Goal: Navigation & Orientation: Find specific page/section

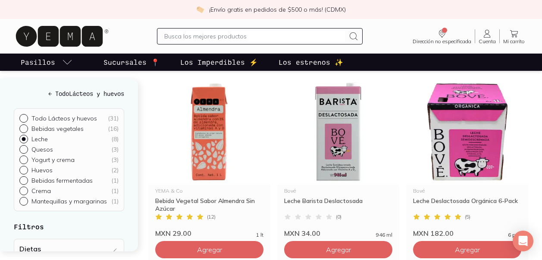
scroll to position [111, 0]
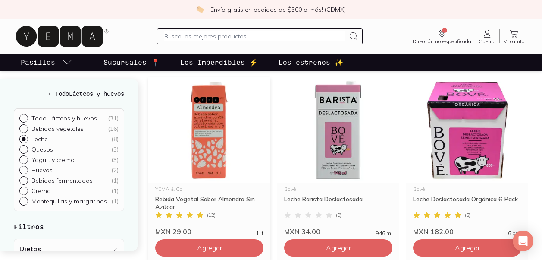
click at [203, 168] on img at bounding box center [209, 130] width 122 height 106
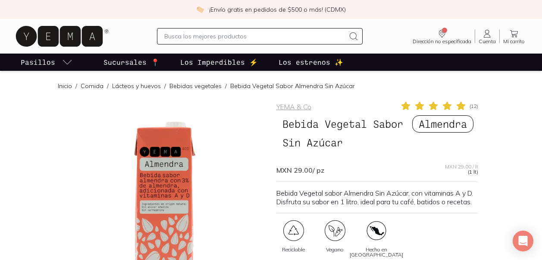
scroll to position [111, 0]
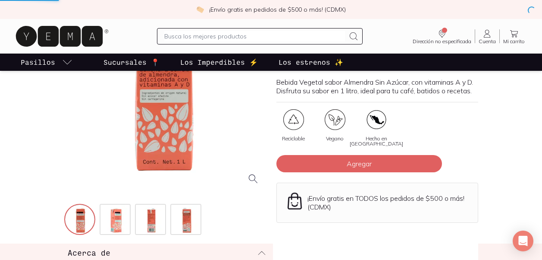
click at [257, 109] on div at bounding box center [165, 91] width 202 height 202
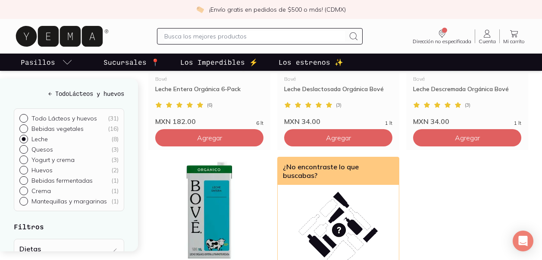
scroll to position [412, 0]
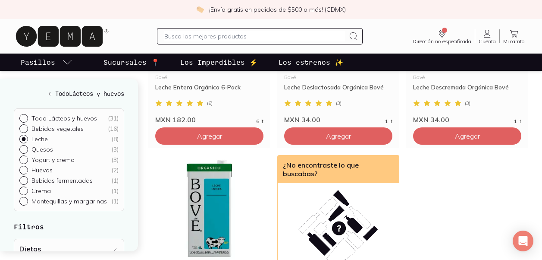
click at [46, 190] on p "Crema" at bounding box center [40, 191] width 19 height 8
click at [26, 190] on input "Crema ( 1 )" at bounding box center [22, 189] width 7 height 7
radio input "true"
click at [27, 191] on div at bounding box center [25, 190] width 12 height 9
click at [26, 191] on input "Crema ( 1 )" at bounding box center [22, 189] width 7 height 7
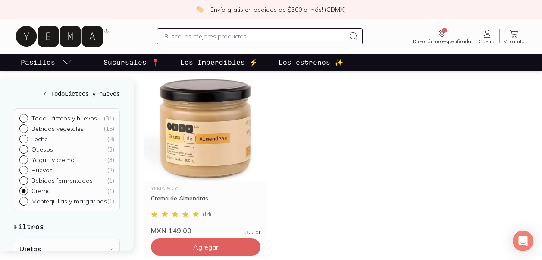
scroll to position [102, 0]
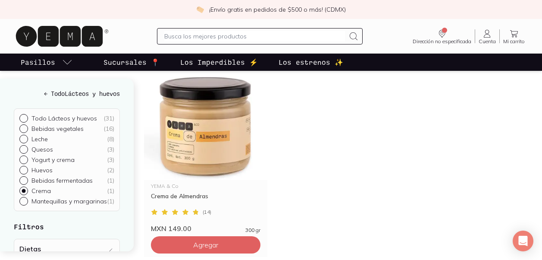
click at [25, 128] on input "Bebidas vegetales ( 16 )" at bounding box center [22, 127] width 7 height 7
radio input "true"
click at [25, 128] on input "Bebidas vegetales ( 16 )" at bounding box center [22, 127] width 7 height 7
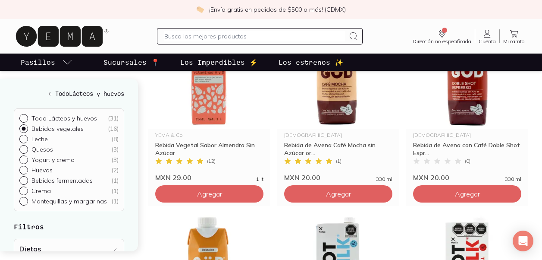
scroll to position [62, 0]
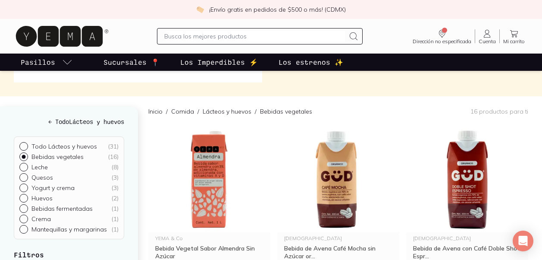
click at [26, 147] on div at bounding box center [25, 146] width 12 height 9
click at [26, 147] on input "Todo Lácteos y huevos ( 31 )" at bounding box center [22, 145] width 7 height 7
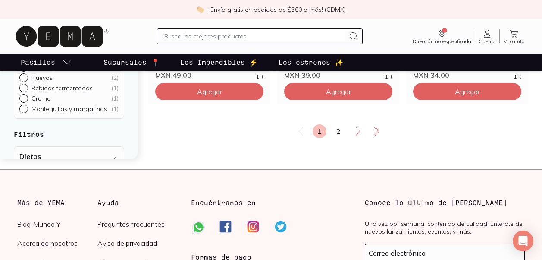
scroll to position [1610, 0]
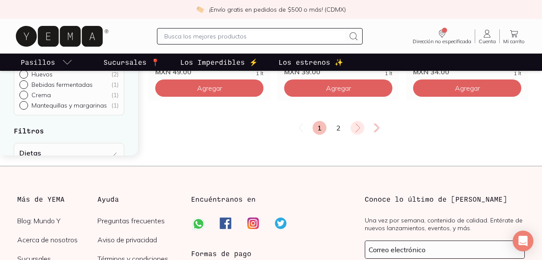
click at [355, 122] on icon at bounding box center [358, 127] width 10 height 10
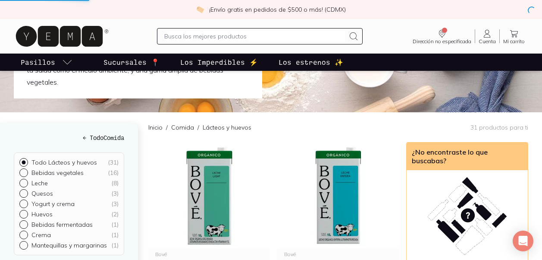
scroll to position [1, 0]
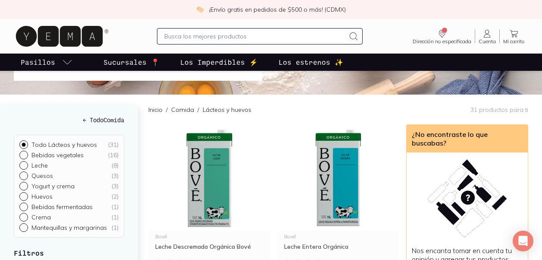
scroll to position [107, 0]
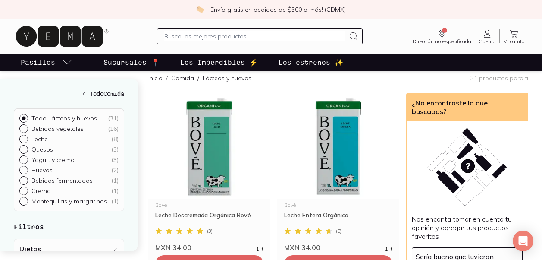
click at [72, 94] on h5 "← Todo Comida" at bounding box center [69, 93] width 110 height 9
click at [72, 95] on h5 "← Todo Comida" at bounding box center [69, 93] width 110 height 9
radio input "true"
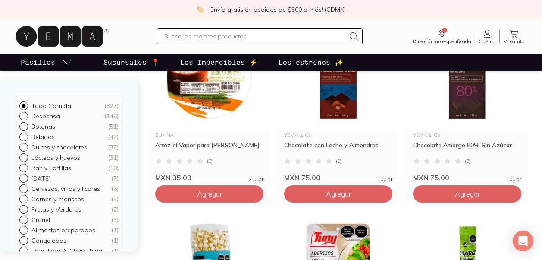
scroll to position [172, 0]
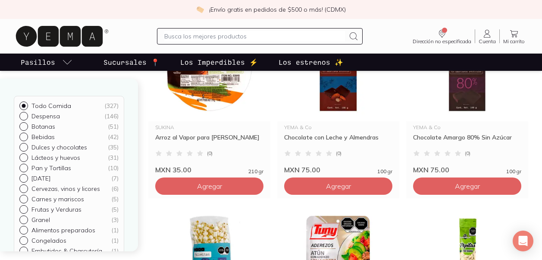
click at [25, 179] on input "[DATE] ( 7 )" at bounding box center [22, 177] width 7 height 7
radio input "true"
click at [25, 179] on input "[DATE] ( 7 )" at bounding box center [22, 177] width 7 height 7
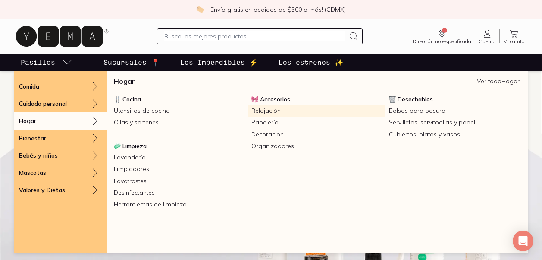
click at [265, 109] on link "Relajación" at bounding box center [317, 111] width 138 height 12
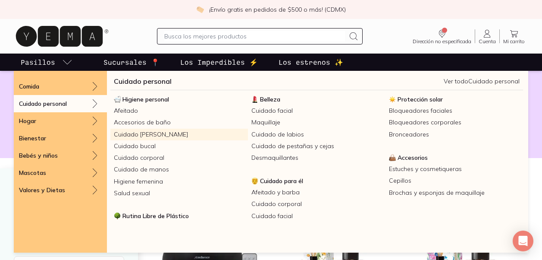
click at [149, 136] on link "Cuidado [PERSON_NAME]" at bounding box center [179, 134] width 138 height 12
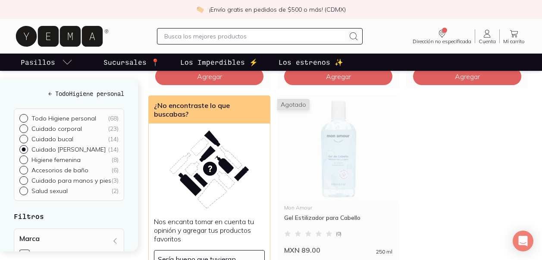
scroll to position [855, 0]
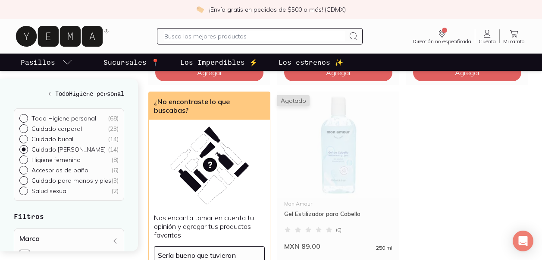
click at [22, 169] on input "Accesorios de baño ( 6 )" at bounding box center [22, 169] width 7 height 7
radio input "true"
click at [23, 169] on div "← Todo Higiene personal Todo Higiene personal ( 68 ) Cuidado corporal ( 23 ) Cu…" at bounding box center [69, 164] width 138 height 172
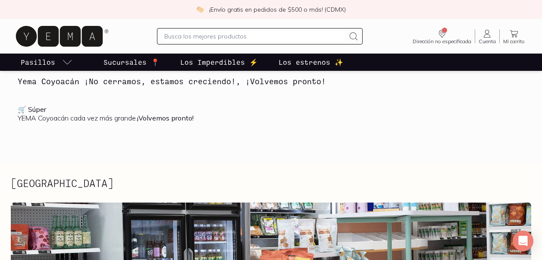
scroll to position [231, 0]
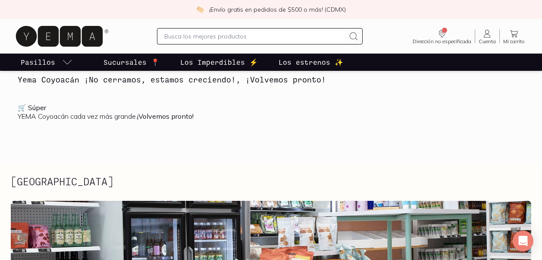
click at [139, 60] on p "Sucursales 📍" at bounding box center [131, 62] width 56 height 10
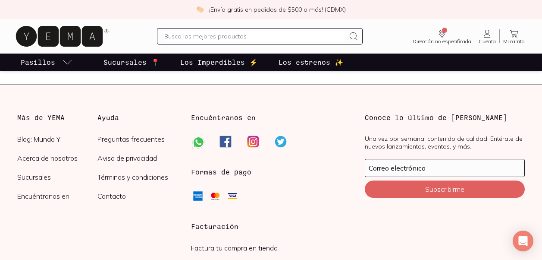
scroll to position [1500, 0]
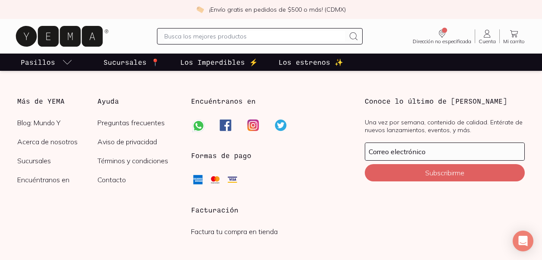
click at [36, 161] on link "Sucursales" at bounding box center [57, 160] width 80 height 9
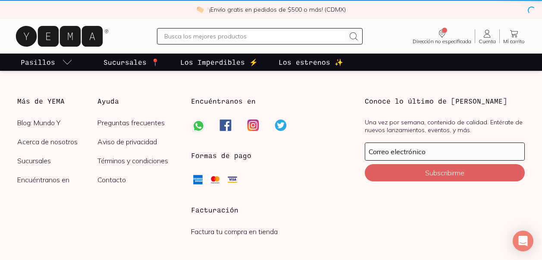
scroll to position [0, 0]
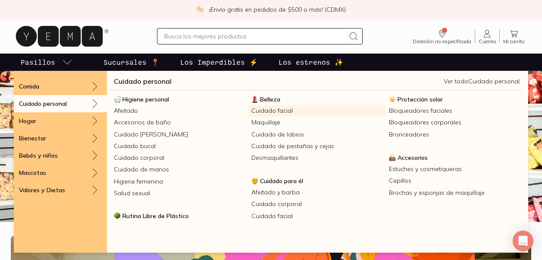
click at [281, 107] on link "Cuidado facial" at bounding box center [317, 111] width 138 height 12
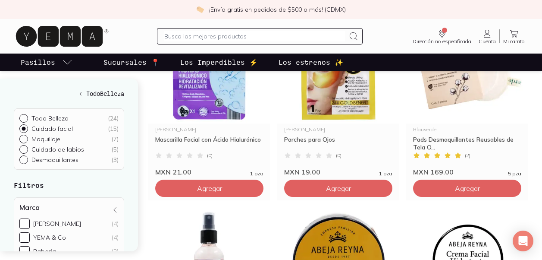
scroll to position [333, 0]
